Goal: Task Accomplishment & Management: Use online tool/utility

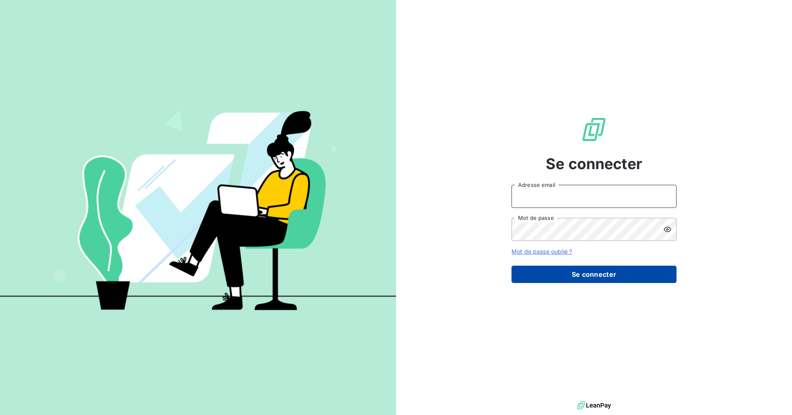
type input "[EMAIL_ADDRESS][DOMAIN_NAME]"
click at [282, 183] on button "Se connecter" at bounding box center [593, 273] width 165 height 17
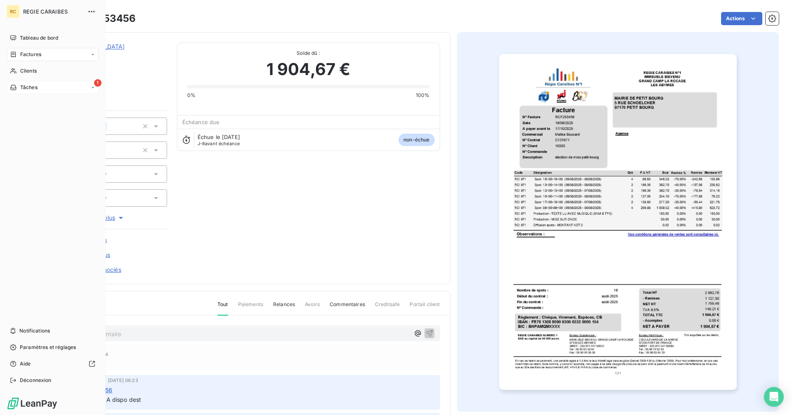
click at [16, 90] on icon at bounding box center [13, 87] width 6 height 5
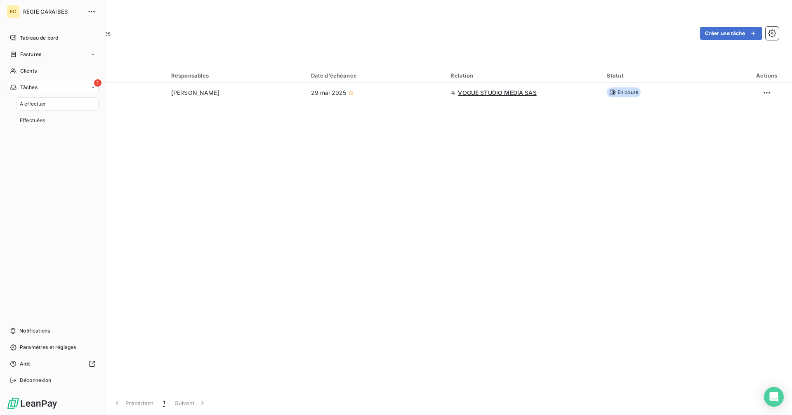
click at [99, 94] on div "1 Tâches" at bounding box center [53, 87] width 92 height 13
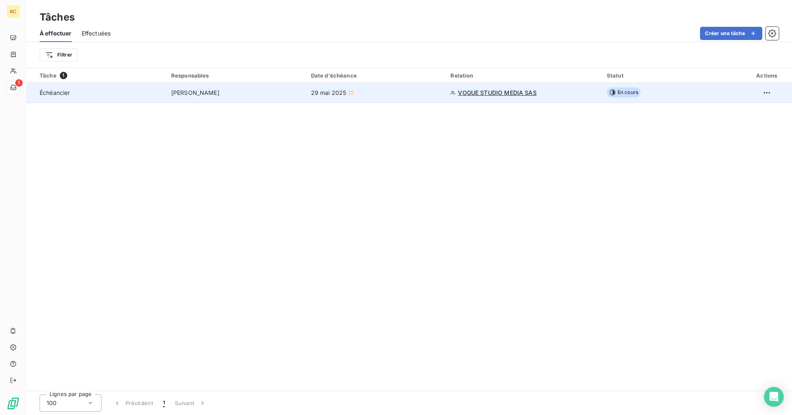
click at [70, 97] on div "Échéancier" at bounding box center [101, 93] width 122 height 8
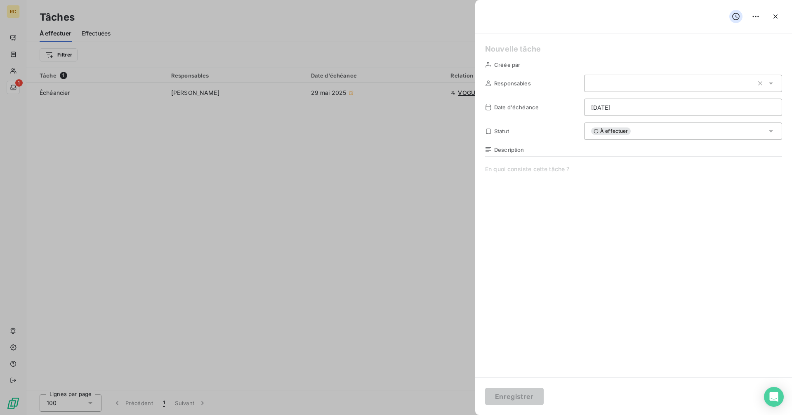
type input "[DATE]"
click at [57, 83] on div at bounding box center [396, 207] width 792 height 415
